Goal: Task Accomplishment & Management: Use online tool/utility

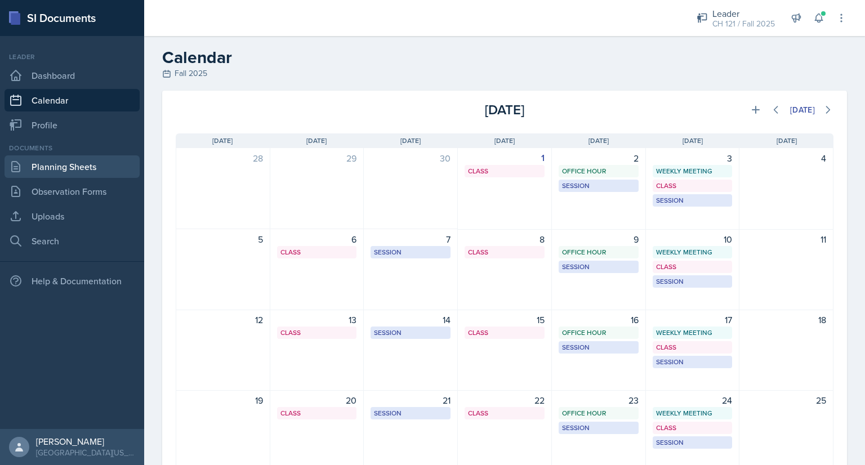
click at [93, 158] on link "Planning Sheets" at bounding box center [72, 166] width 135 height 23
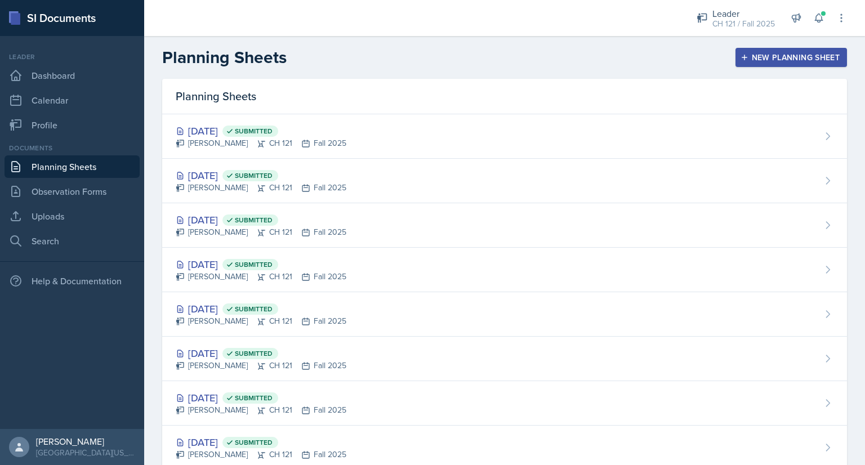
click at [766, 53] on div "New Planning Sheet" at bounding box center [791, 57] width 97 height 9
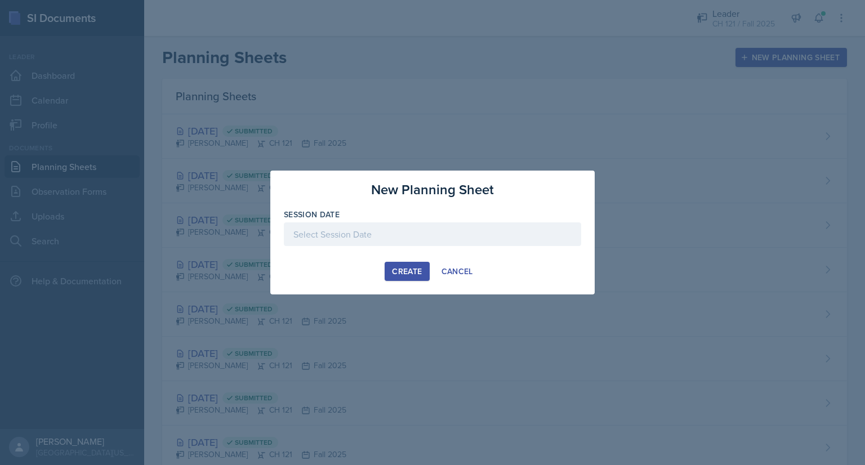
click at [379, 233] on div at bounding box center [432, 234] width 297 height 24
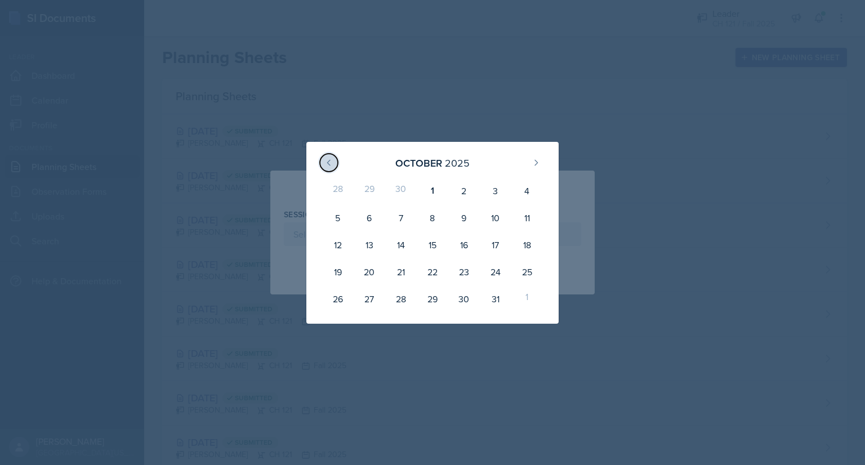
click at [327, 159] on icon at bounding box center [328, 162] width 9 height 9
click at [403, 295] on div "30" at bounding box center [401, 299] width 32 height 27
type input "[DATE]"
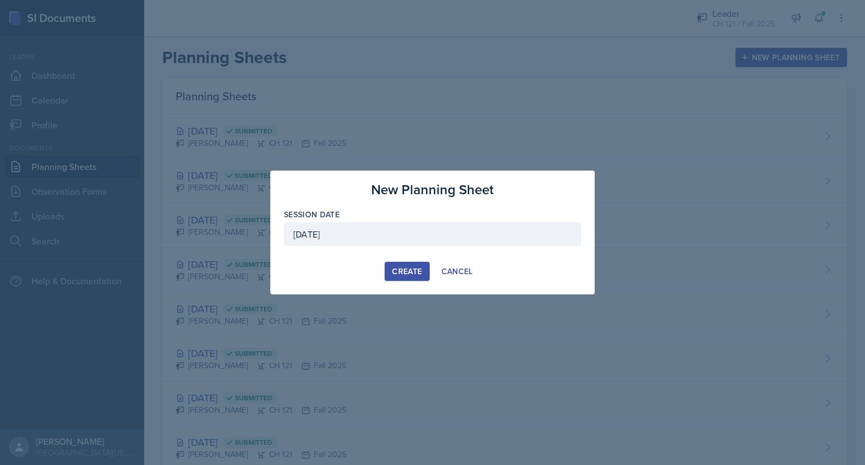
click at [408, 272] on div "Create" at bounding box center [407, 271] width 30 height 9
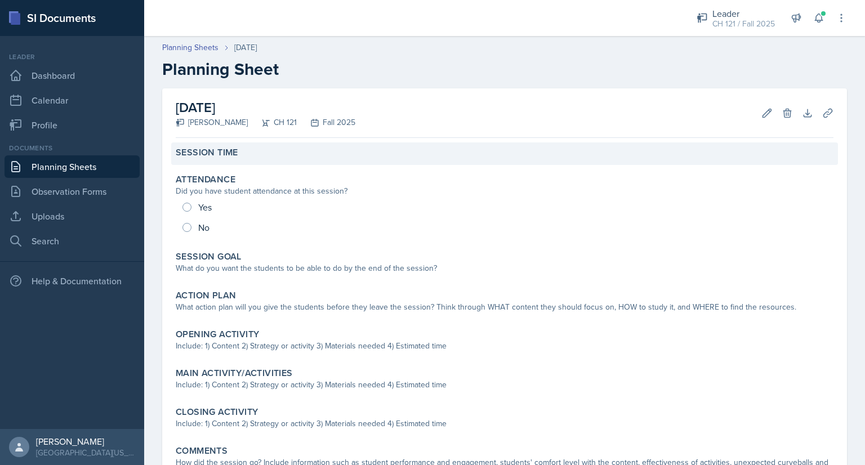
click at [274, 157] on div "Session Time" at bounding box center [505, 152] width 658 height 11
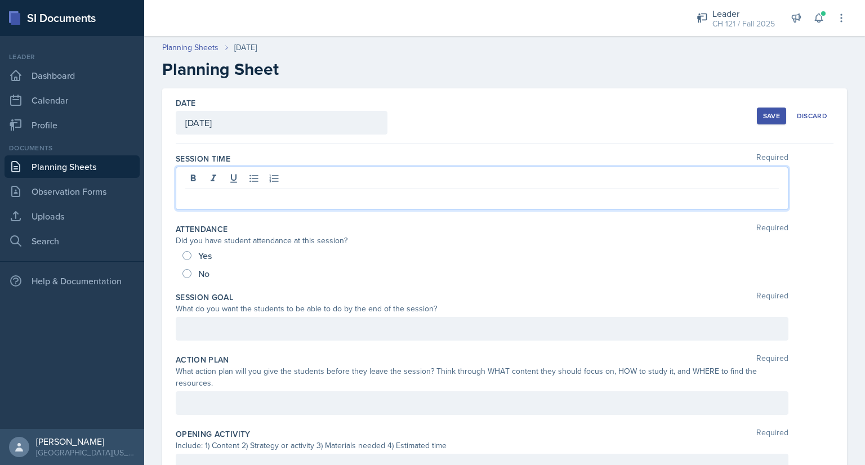
click at [263, 172] on div at bounding box center [482, 188] width 613 height 43
click at [189, 252] on input "Yes" at bounding box center [186, 255] width 9 height 9
radio input "true"
